Goal: Information Seeking & Learning: Find specific fact

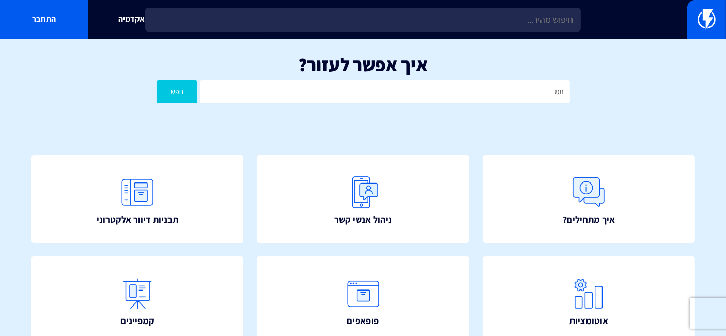
type input "ת"
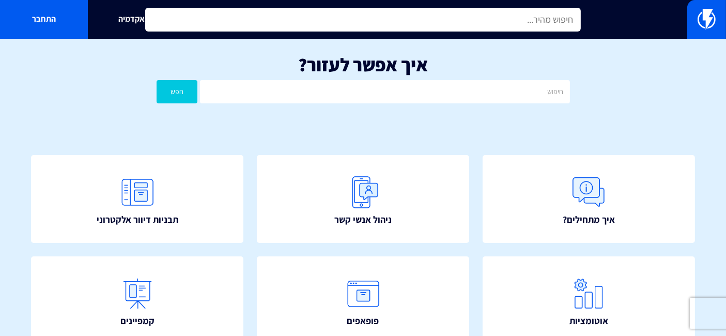
click at [479, 9] on input "text" at bounding box center [363, 20] width 436 height 24
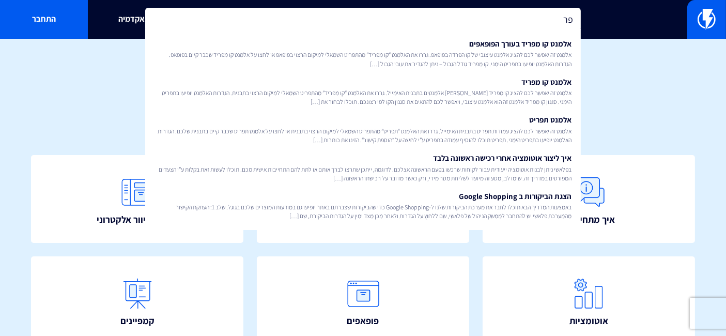
type input "פ"
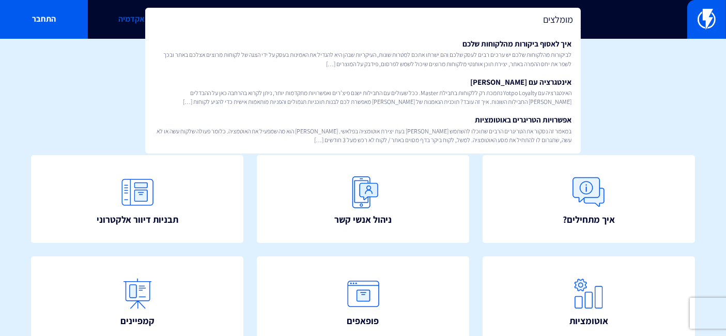
type input "מומלצים"
click at [644, 86] on div "איך אפשר לעזור? חפש" at bounding box center [363, 81] width 726 height 85
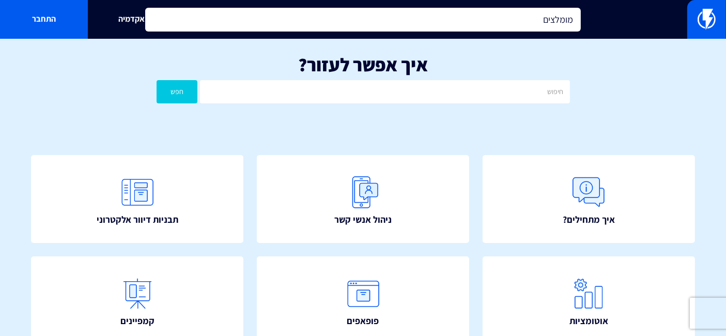
click at [533, 17] on input "מומלצים" at bounding box center [363, 20] width 436 height 24
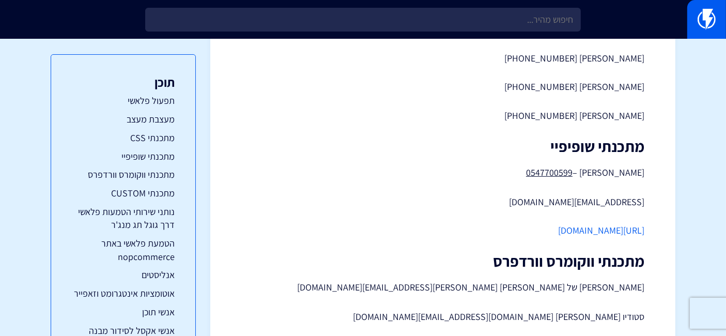
scroll to position [632, 0]
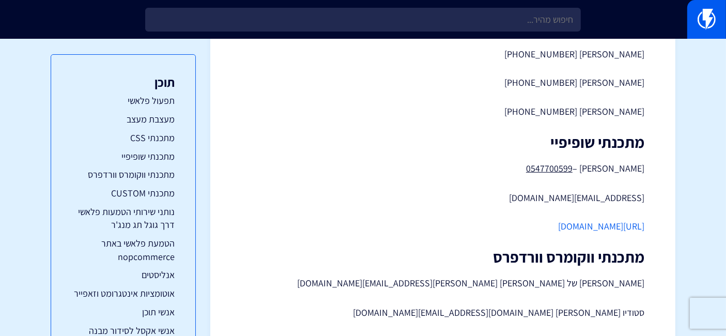
click at [586, 231] on link "https://lookaroundapps.com/" at bounding box center [601, 226] width 86 height 12
